Goal: Navigation & Orientation: Find specific page/section

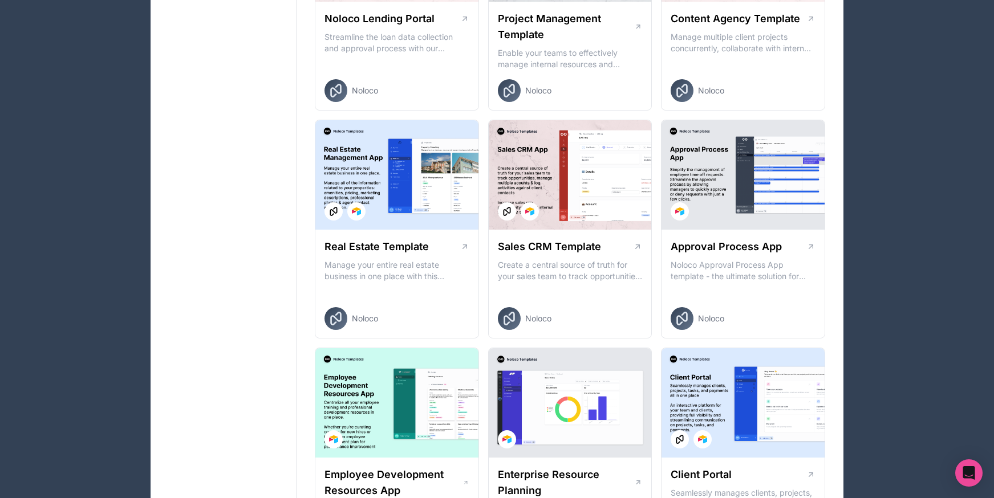
scroll to position [578, 0]
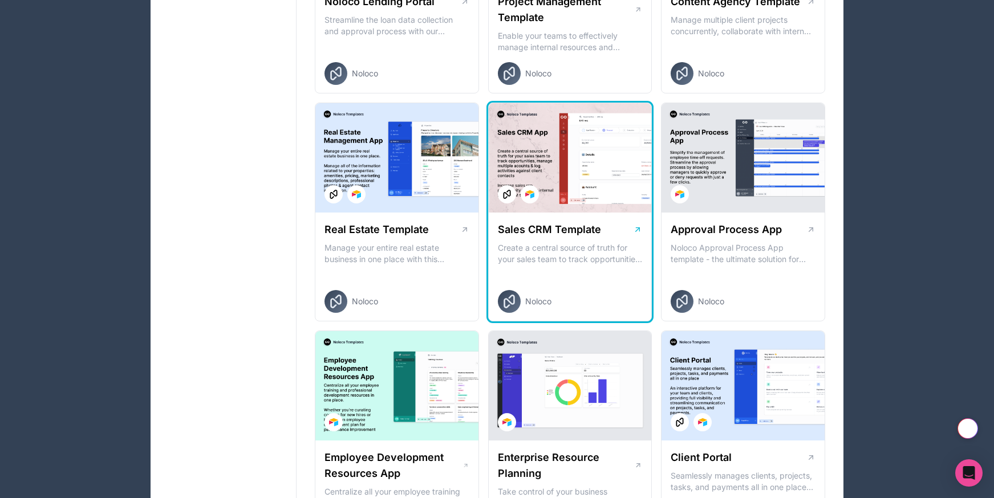
click at [601, 245] on p "Create a central source of truth for your sales team to track opportunities, ma…" at bounding box center [570, 253] width 145 height 23
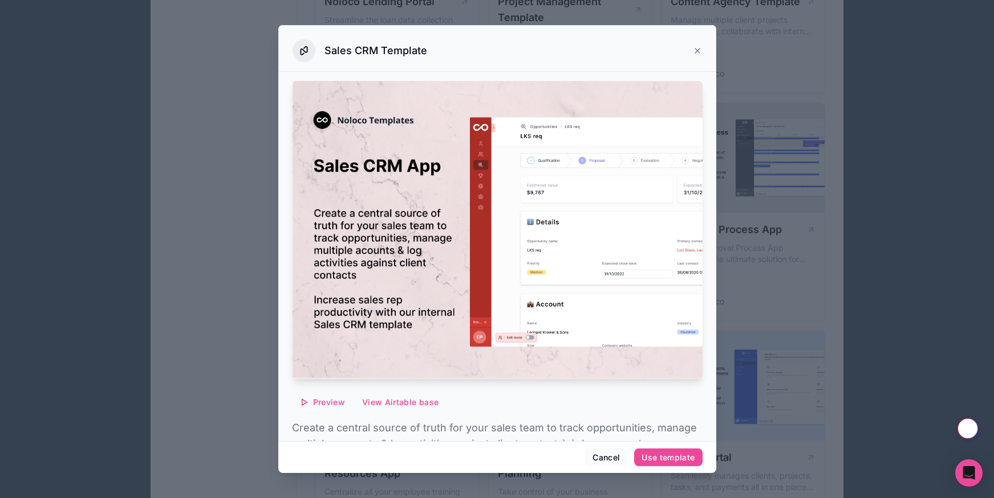
click at [693, 48] on div "Sales CRM Template" at bounding box center [496, 50] width 409 height 23
click at [697, 50] on icon at bounding box center [697, 50] width 5 height 5
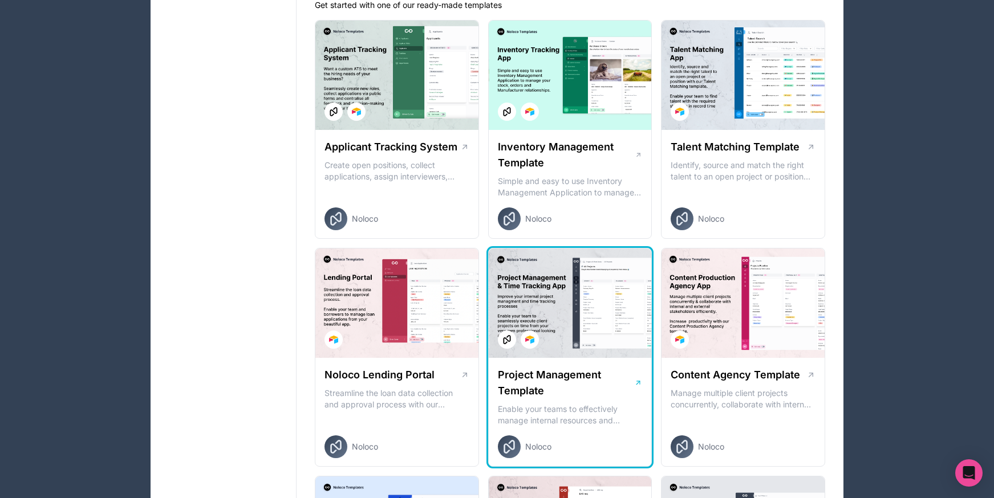
scroll to position [14, 0]
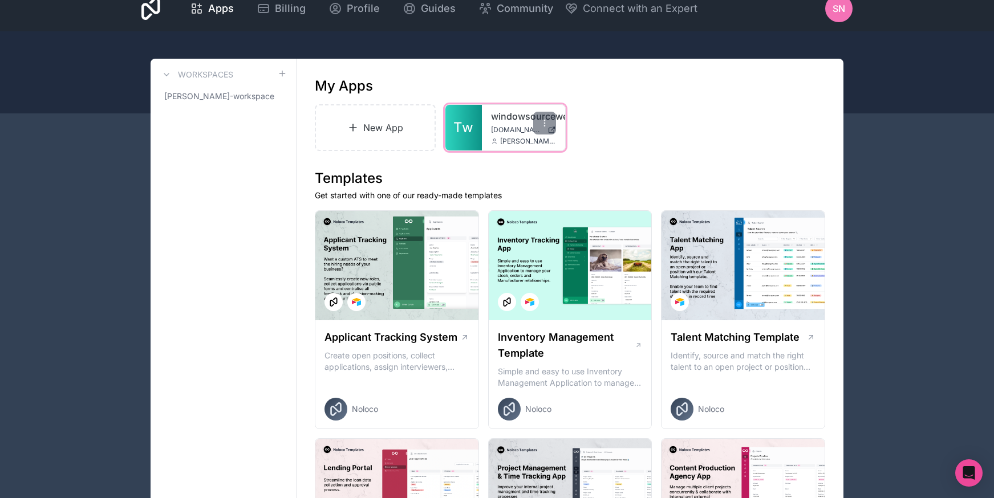
click at [479, 139] on link "Tw" at bounding box center [463, 128] width 36 height 46
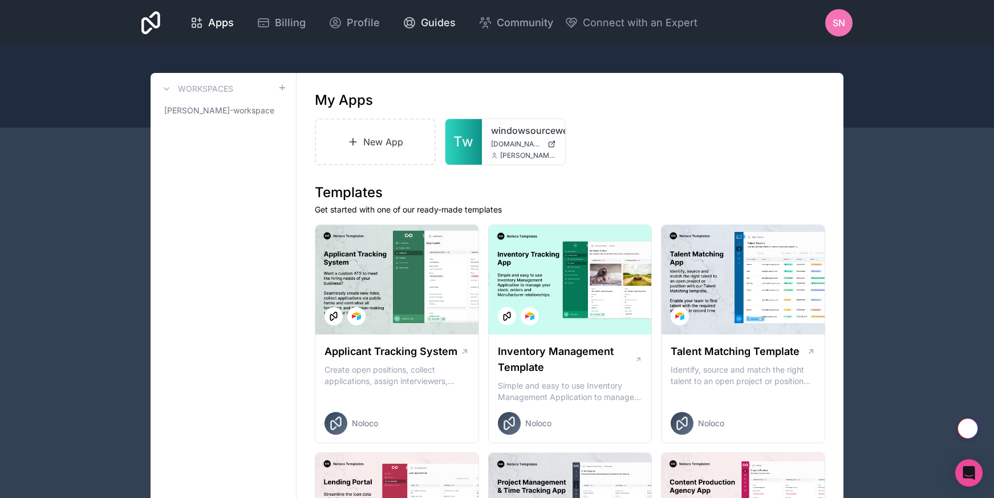
click at [450, 23] on span "Guides" at bounding box center [438, 23] width 35 height 16
click at [527, 19] on span "Community" at bounding box center [525, 23] width 56 height 16
click at [232, 23] on span "Apps" at bounding box center [221, 23] width 26 height 16
click at [211, 16] on span "Apps" at bounding box center [221, 23] width 26 height 16
click at [347, 19] on span "Profile" at bounding box center [363, 23] width 33 height 16
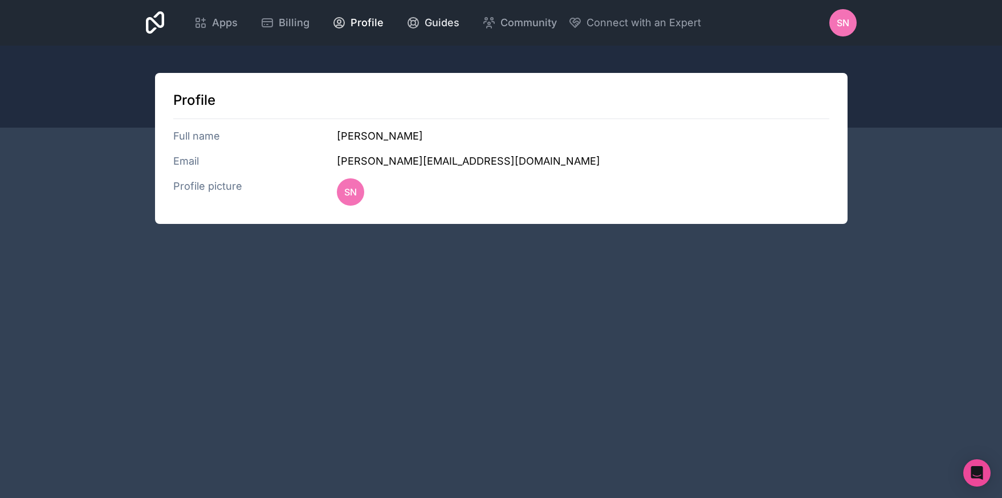
click at [416, 22] on icon at bounding box center [414, 23] width 14 height 14
